Goal: Task Accomplishment & Management: Use online tool/utility

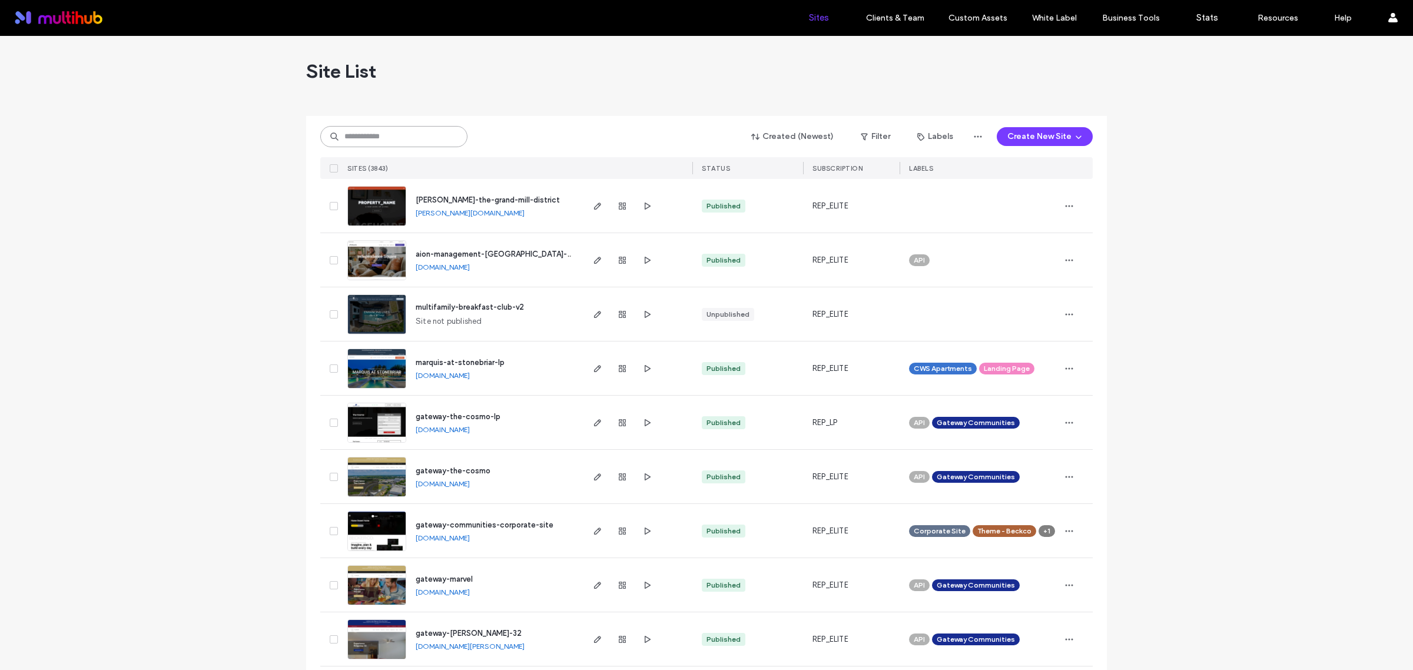
click at [401, 129] on input at bounding box center [393, 136] width 147 height 21
paste input "**********"
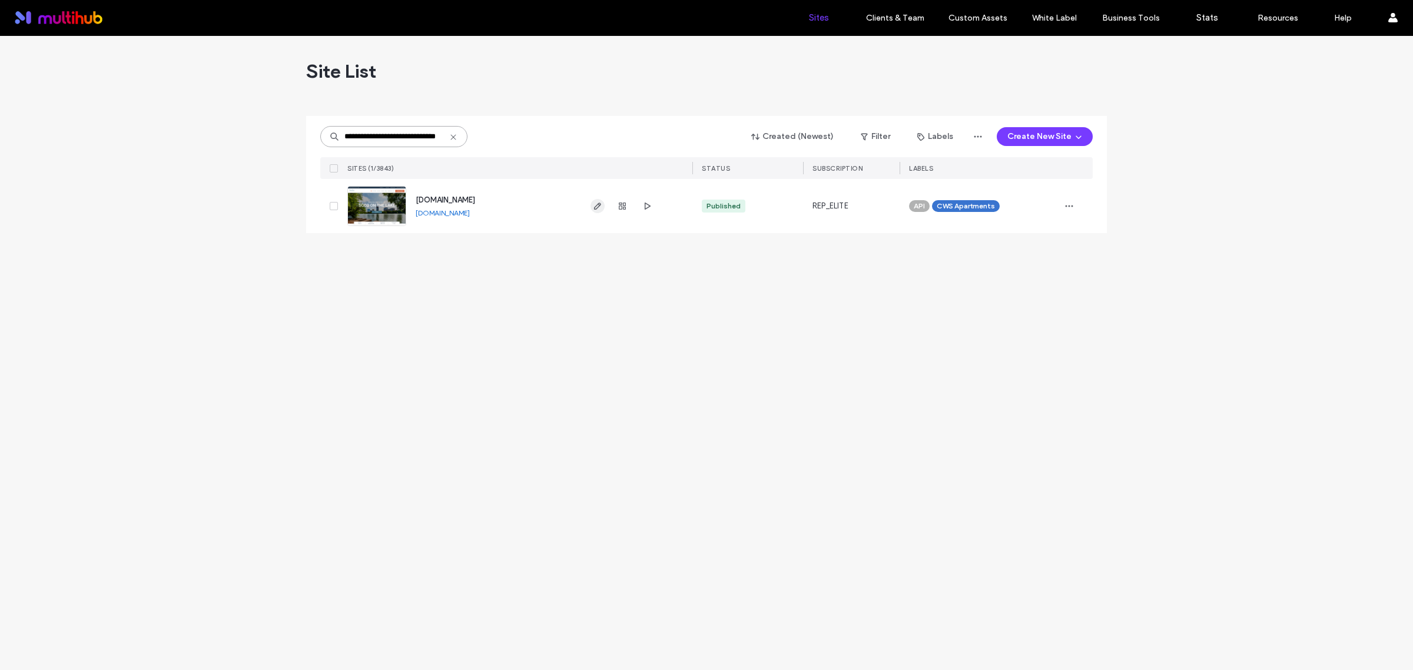
type input "**********"
click at [596, 208] on icon "button" at bounding box center [597, 205] width 9 height 9
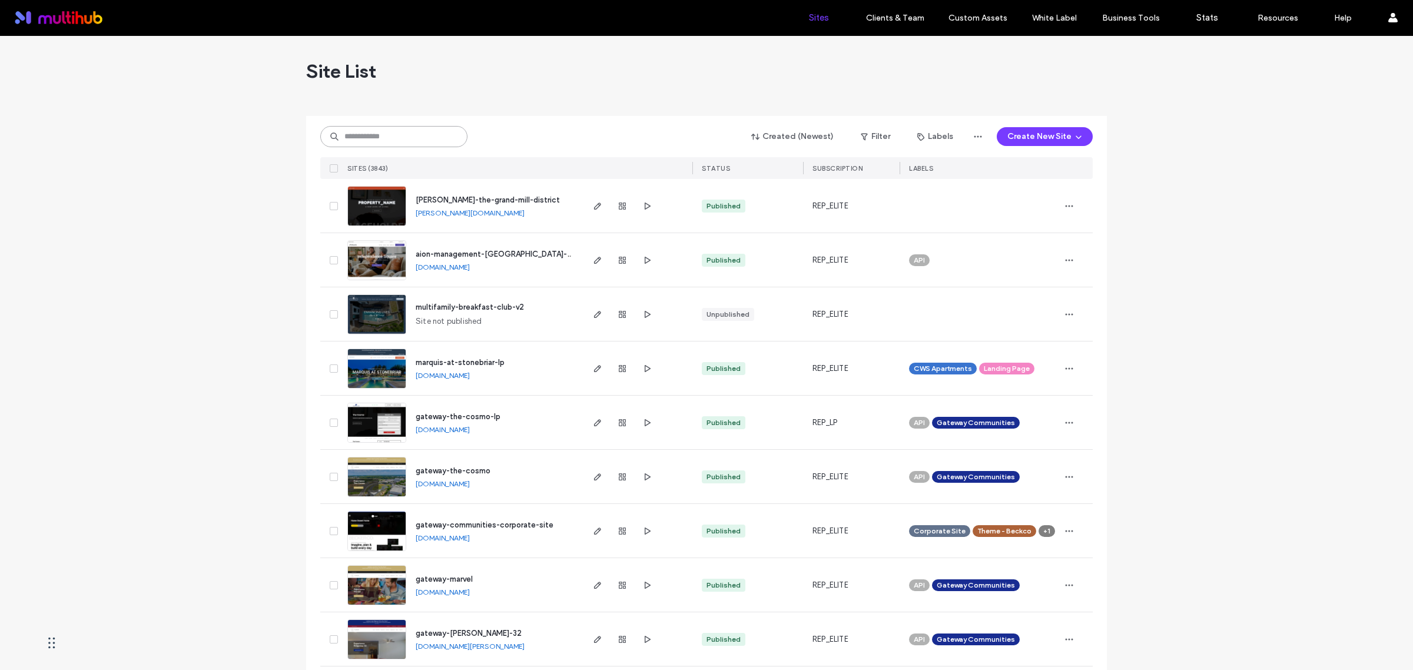
click at [399, 133] on input at bounding box center [393, 136] width 147 height 21
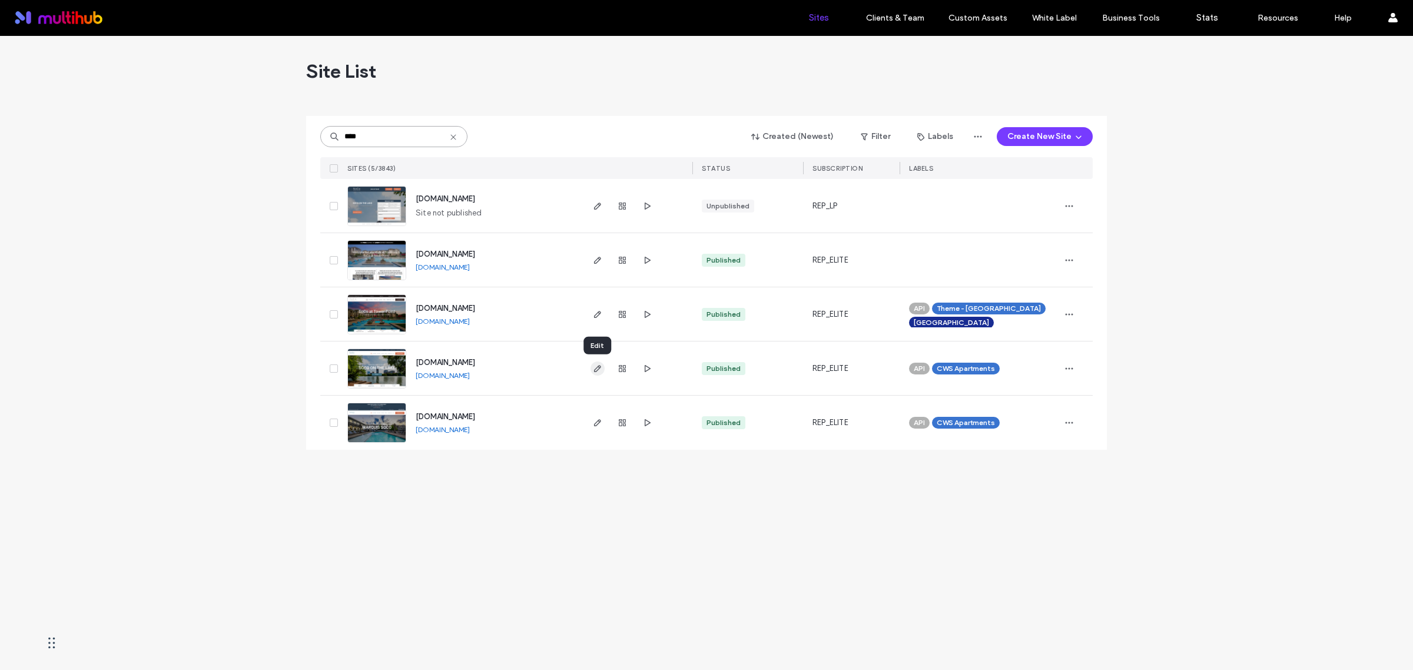
type input "****"
click at [598, 369] on use "button" at bounding box center [597, 368] width 7 height 7
type input "****"
click at [620, 370] on icon "button" at bounding box center [621, 368] width 9 height 9
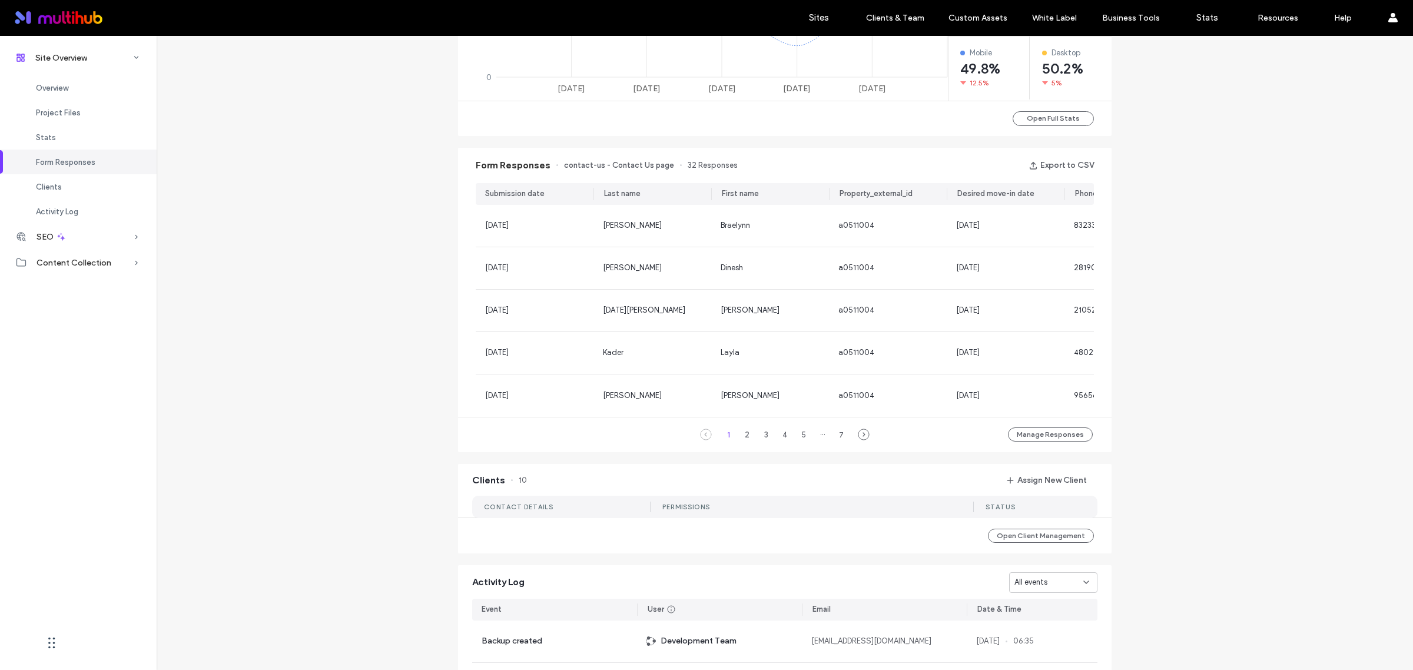
scroll to position [923, 0]
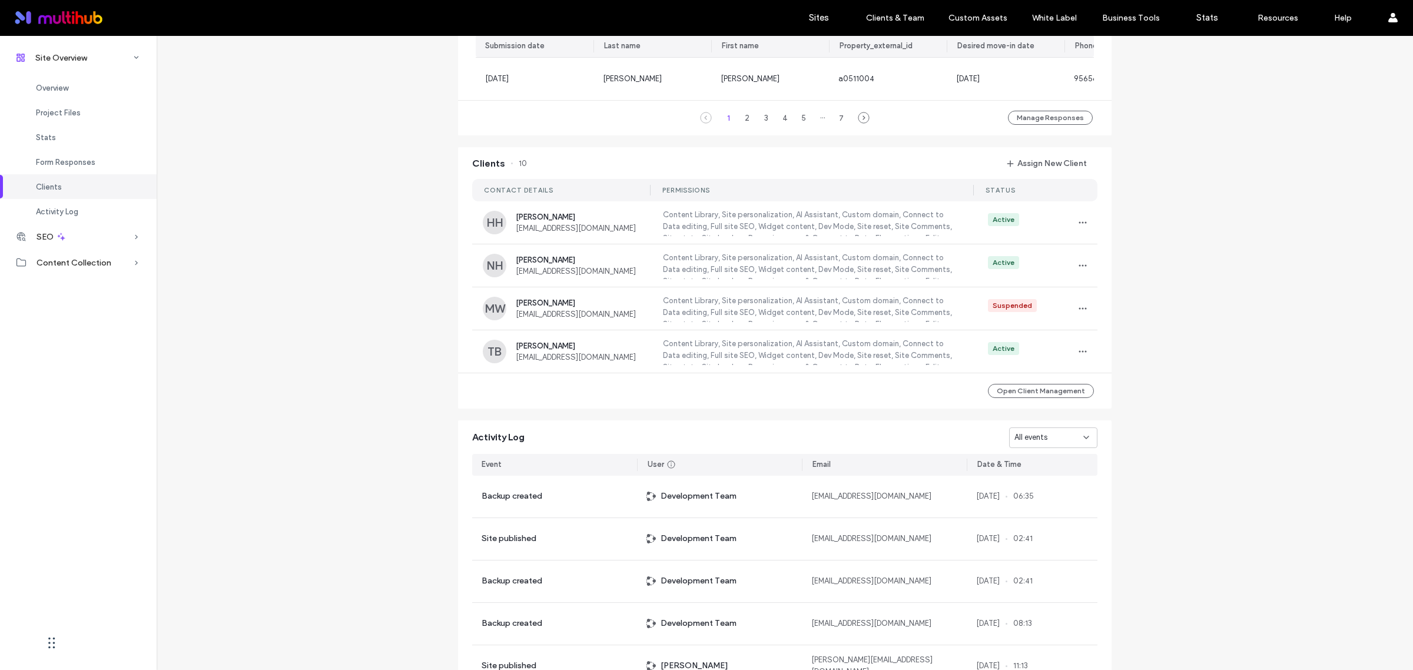
scroll to position [997, 0]
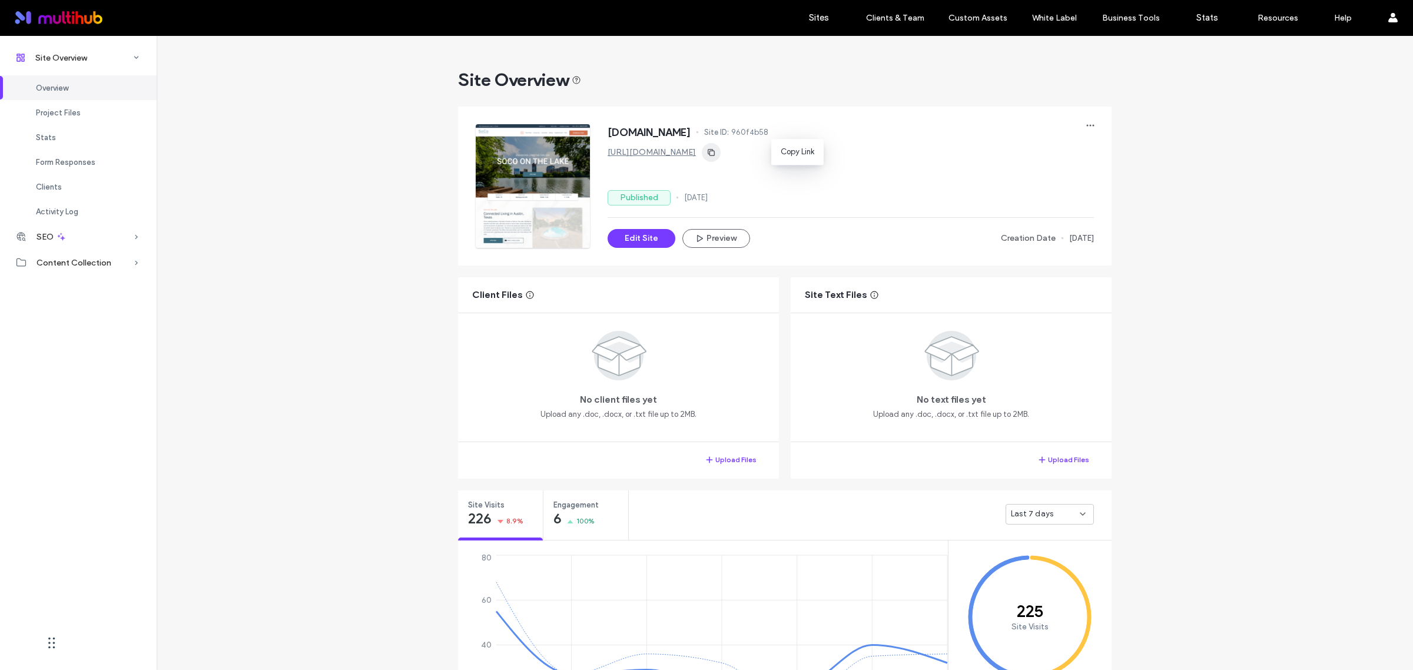
click at [716, 152] on icon "button" at bounding box center [710, 152] width 9 height 9
click at [643, 240] on button "Edit Site" at bounding box center [641, 238] width 68 height 19
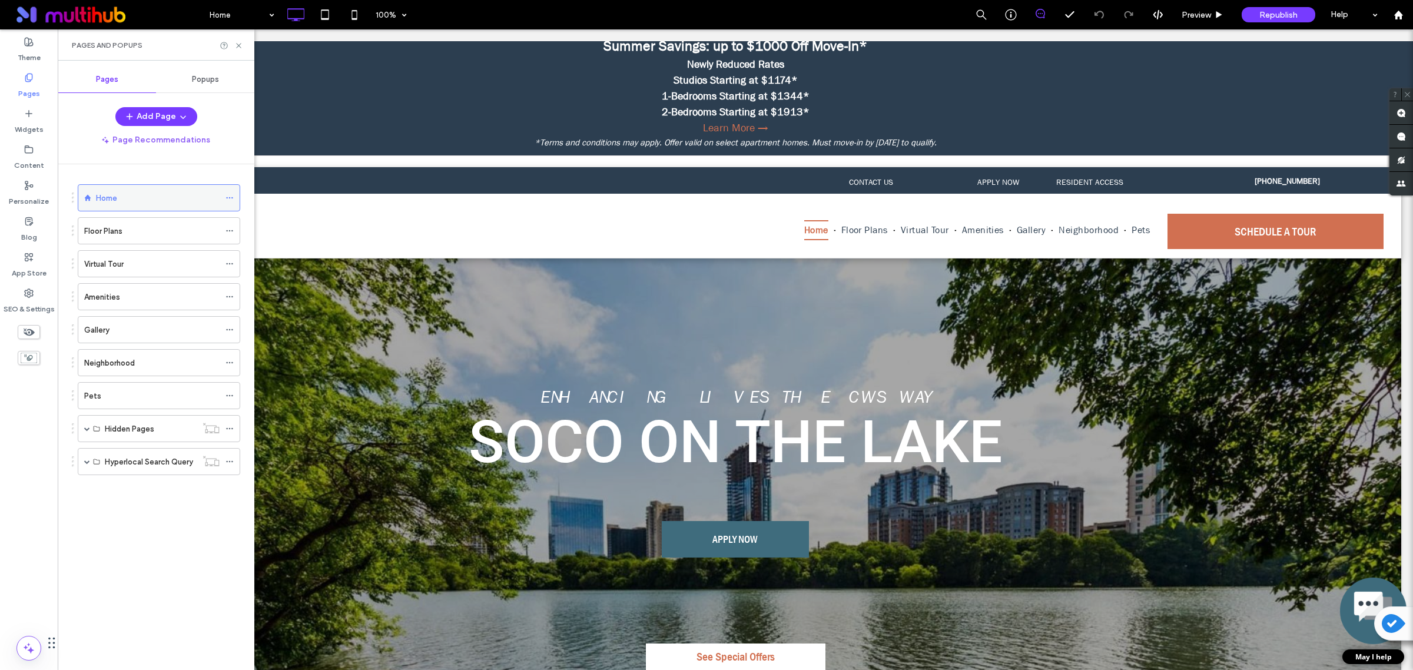
click at [225, 198] on icon at bounding box center [229, 198] width 8 height 8
click at [198, 78] on span "Popups" at bounding box center [205, 79] width 27 height 9
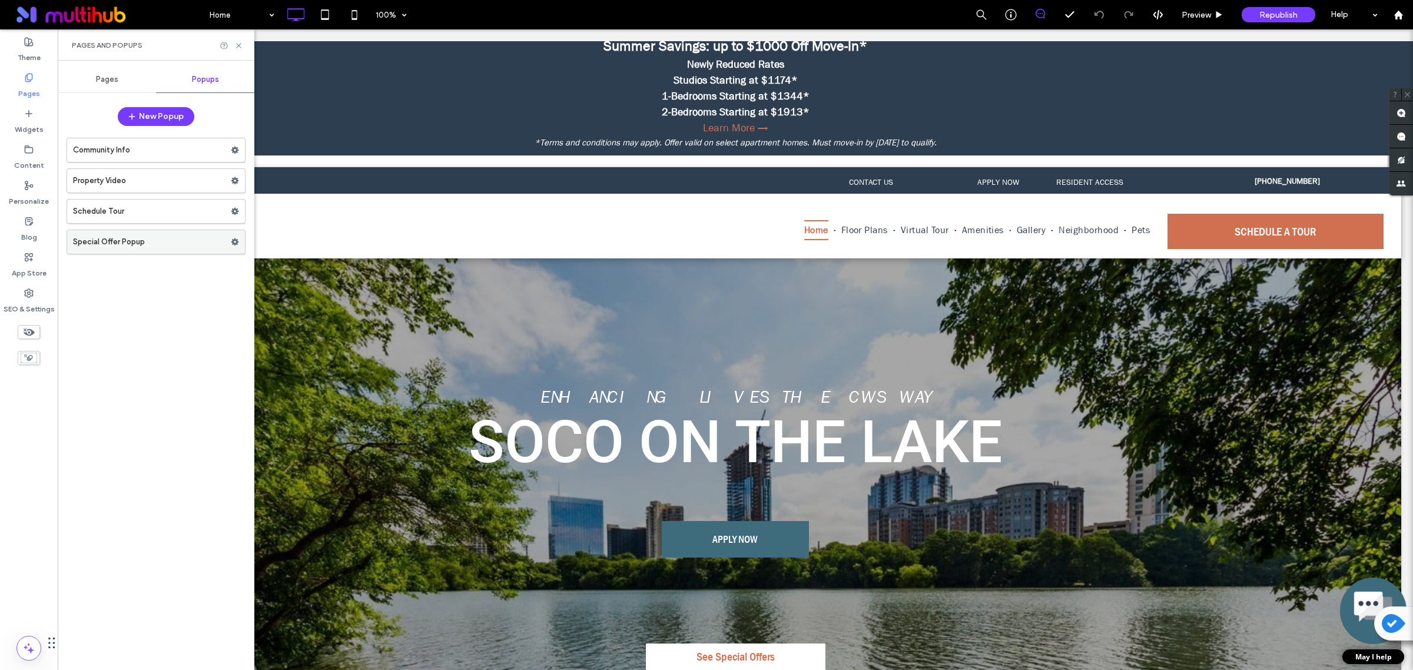
click at [192, 239] on label "Special Offer Popup" at bounding box center [152, 242] width 158 height 24
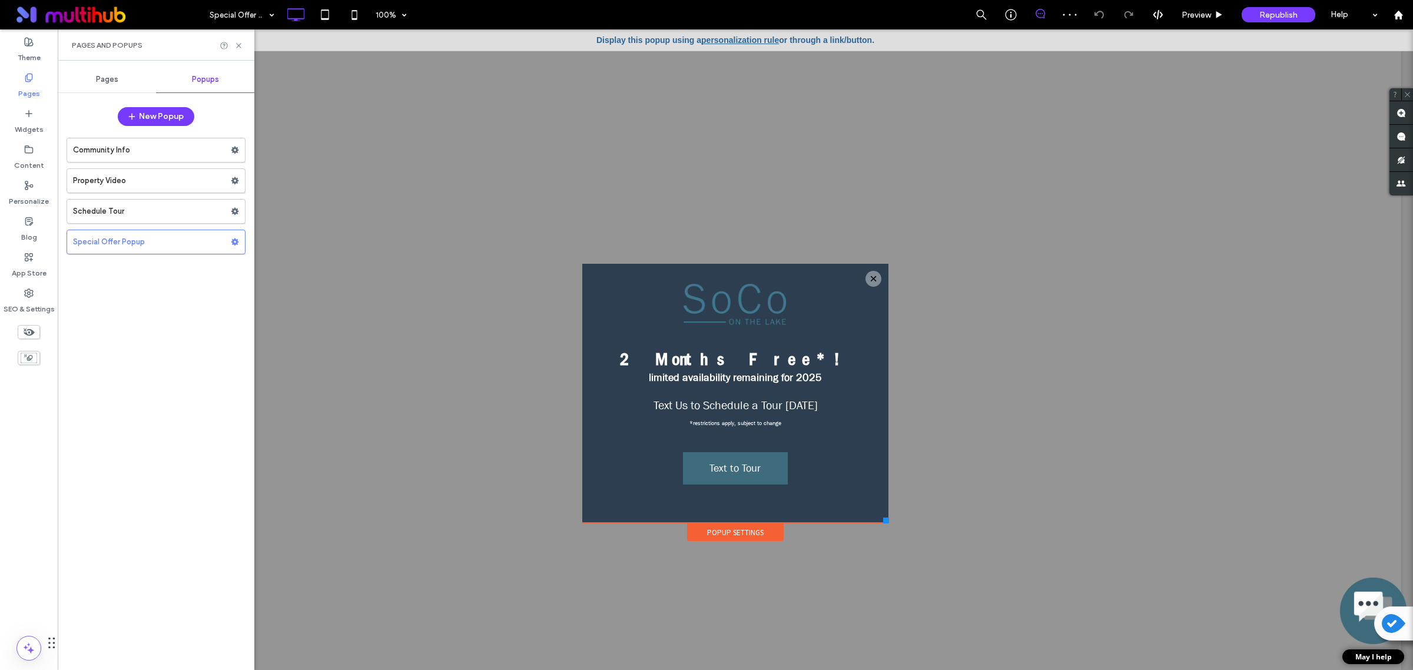
click at [748, 39] on link "personalization rule" at bounding box center [740, 39] width 78 height 9
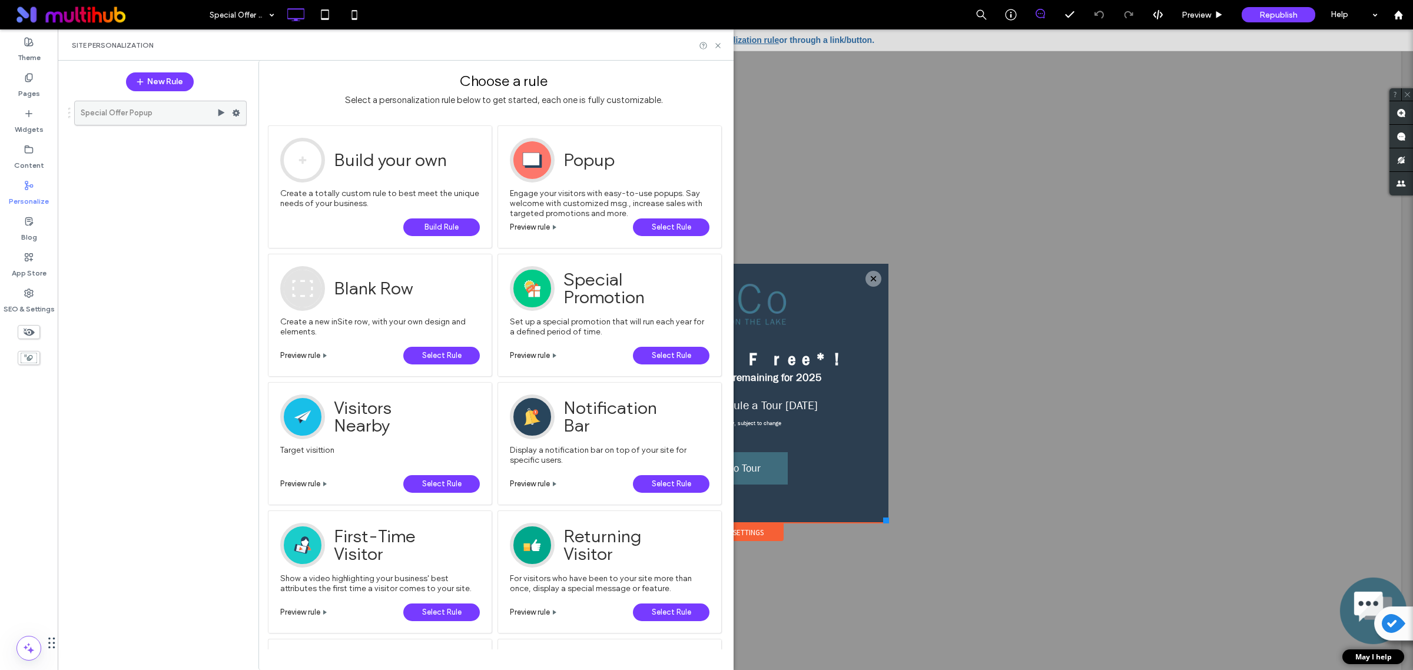
click at [234, 115] on use at bounding box center [237, 112] width 8 height 7
click at [135, 268] on div "Special Offer Popup" at bounding box center [153, 378] width 185 height 566
click at [714, 43] on icon at bounding box center [717, 45] width 9 height 9
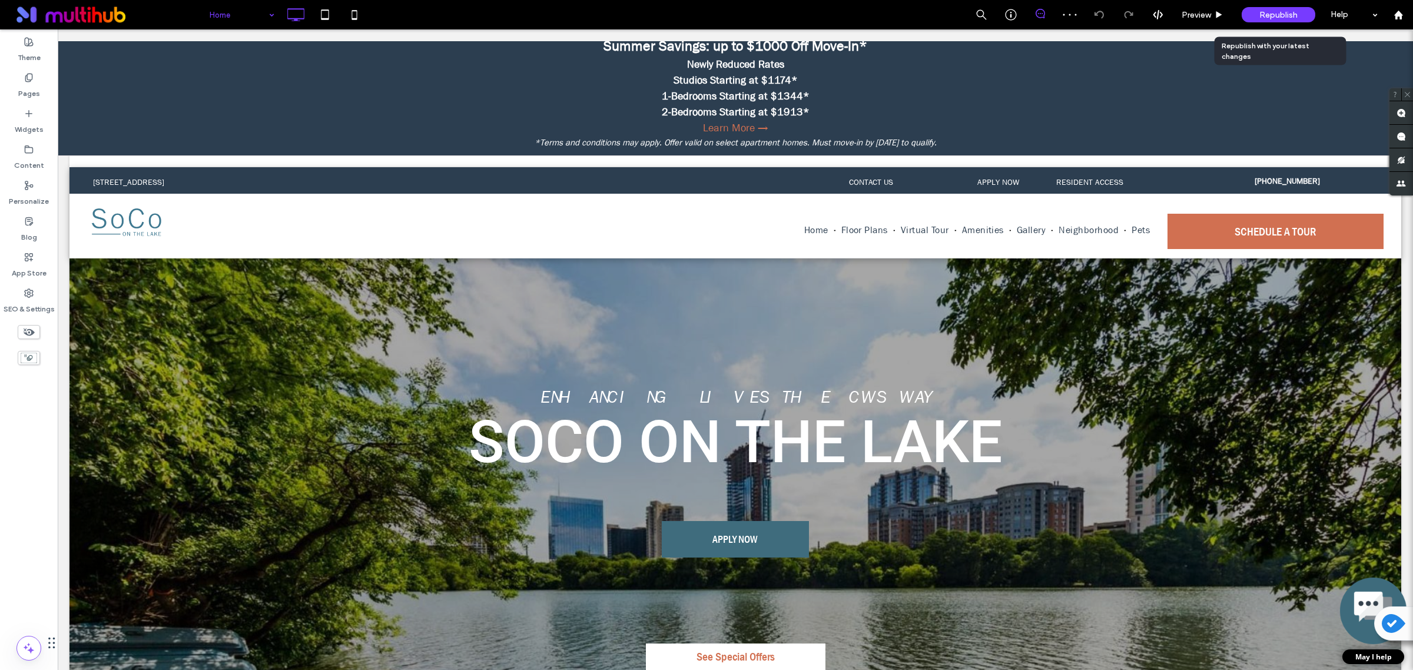
click at [1277, 15] on span "Republish" at bounding box center [1278, 15] width 38 height 10
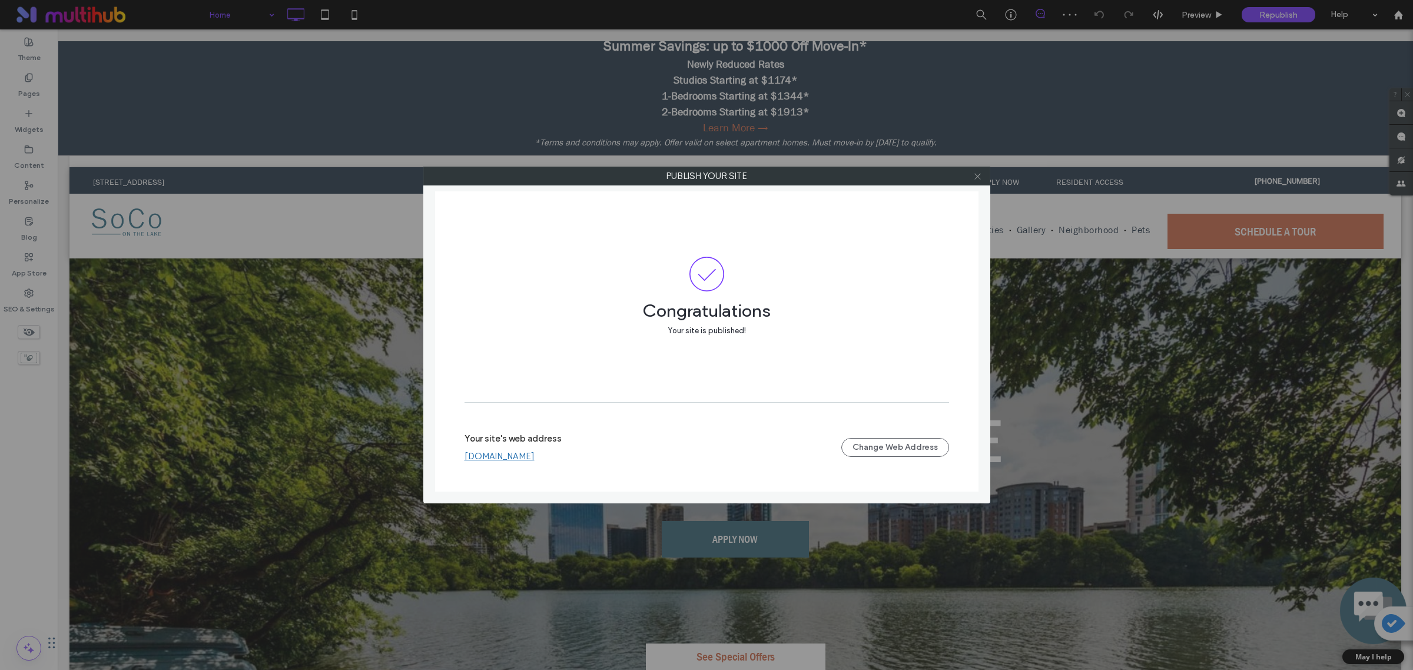
click at [976, 177] on use at bounding box center [977, 176] width 6 height 6
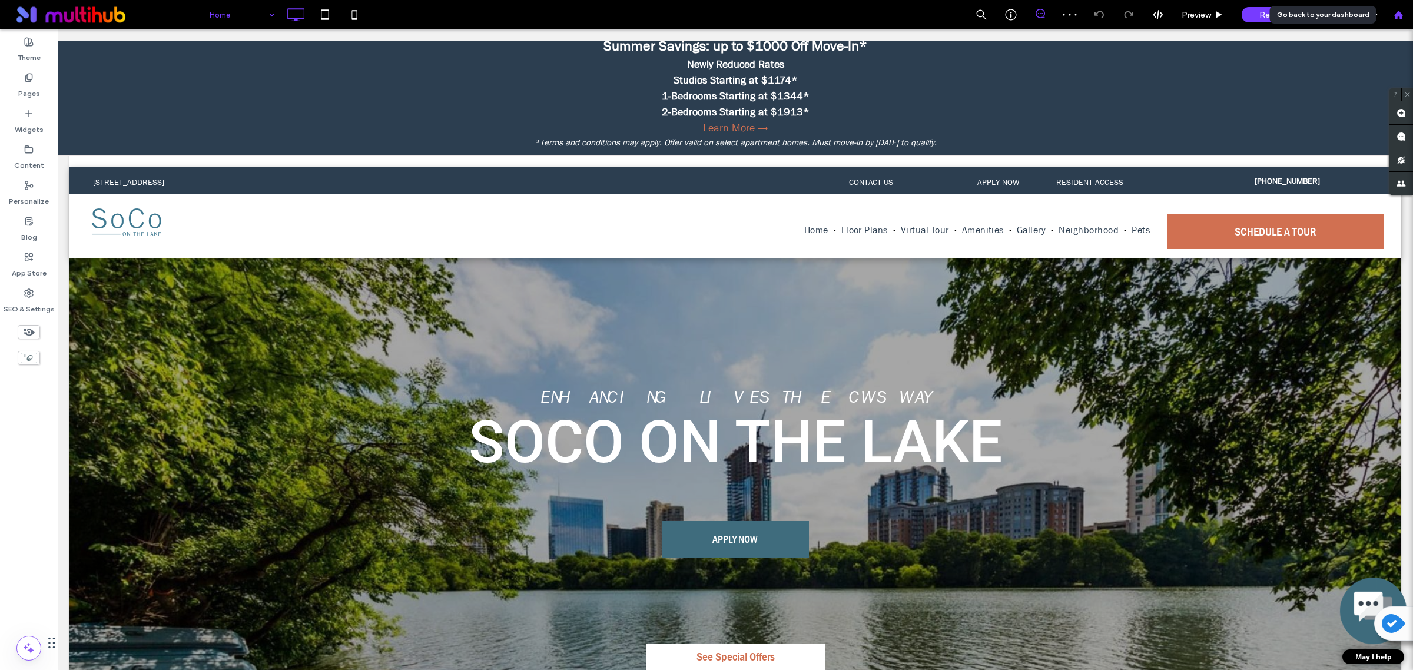
click at [1390, 15] on div at bounding box center [1398, 15] width 28 height 10
